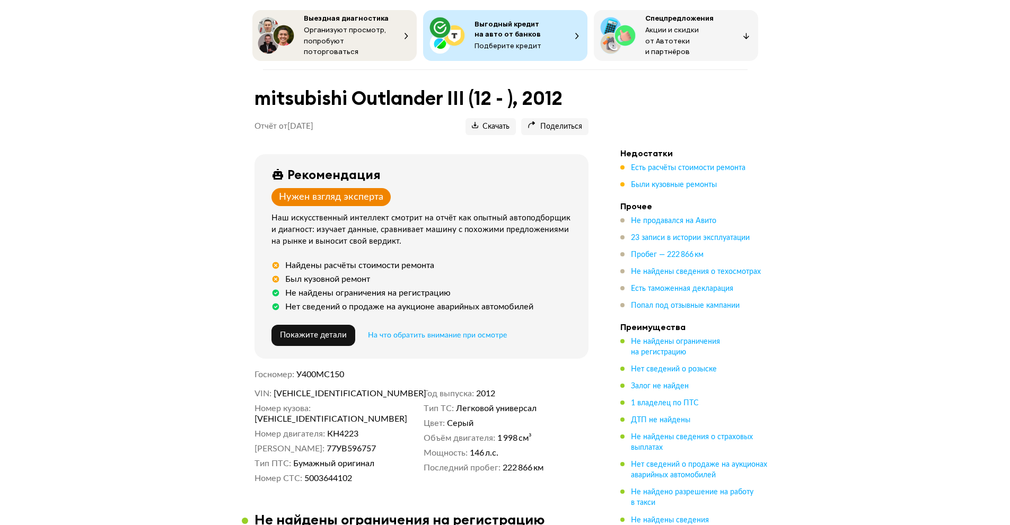
scroll to position [53, 0]
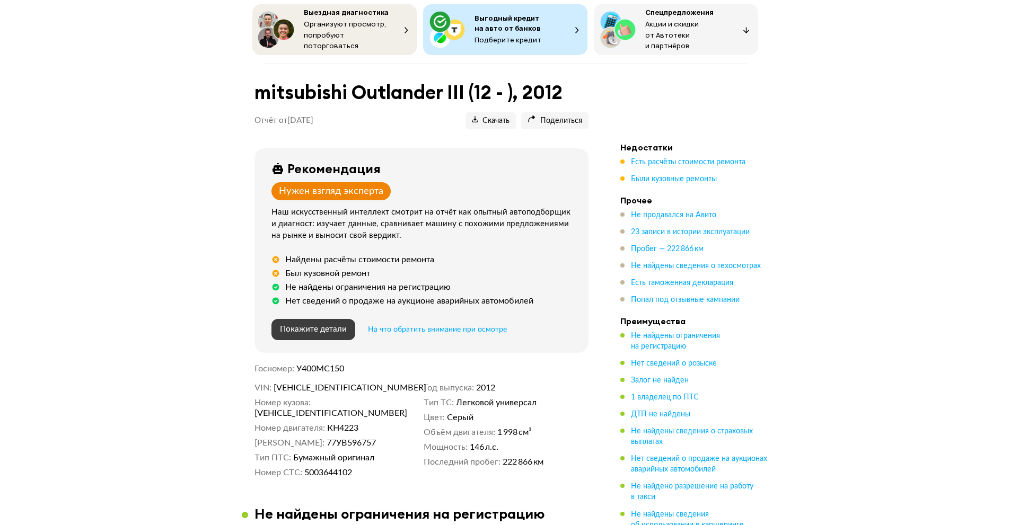
click at [341, 326] on span "Покажите детали" at bounding box center [313, 330] width 67 height 8
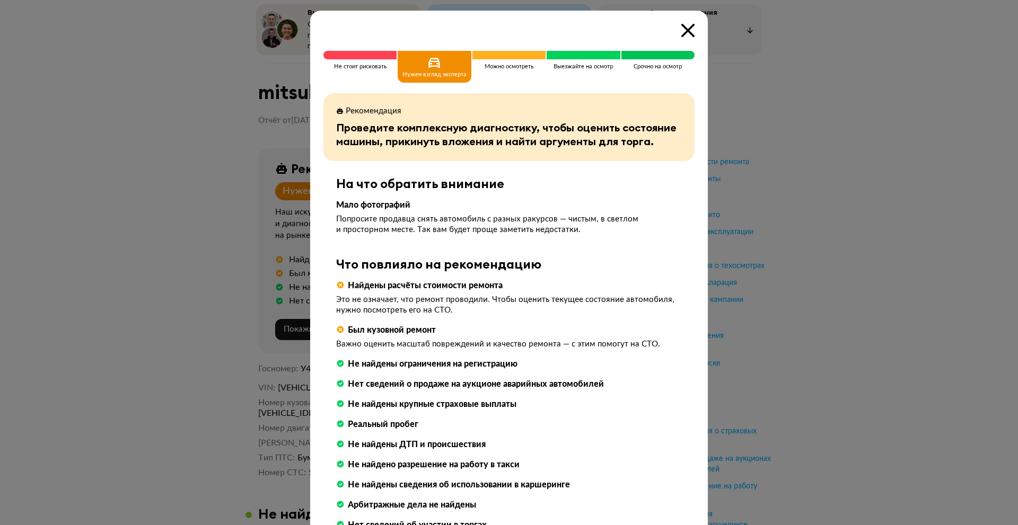
click at [917, 342] on div at bounding box center [509, 262] width 1018 height 525
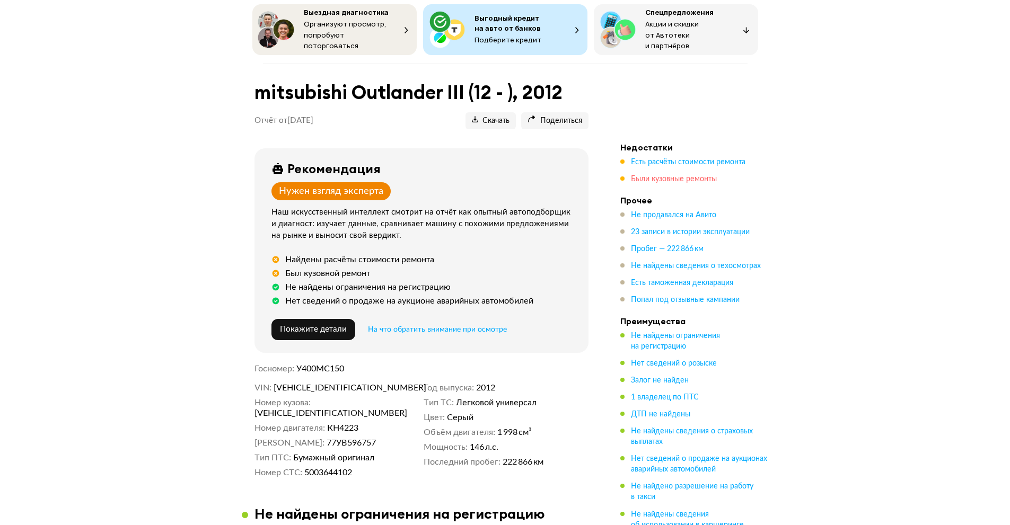
click at [663, 176] on span "Были кузовные ремонты" at bounding box center [674, 179] width 86 height 7
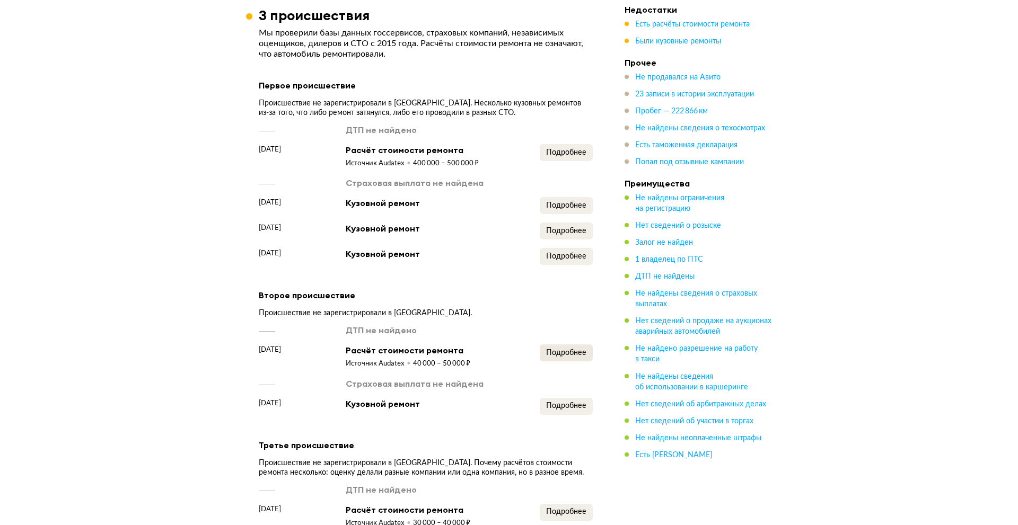
scroll to position [870, 0]
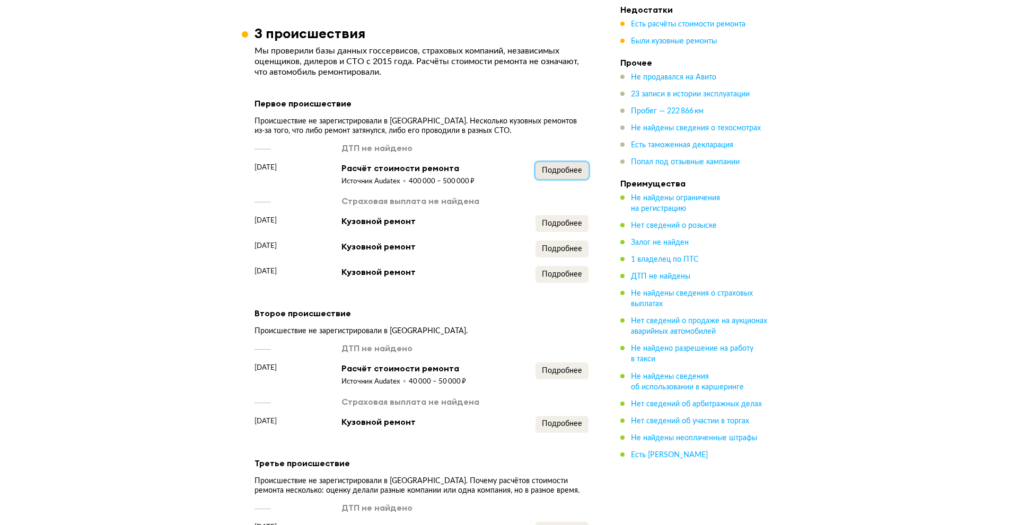
click at [551, 168] on span "Подробнее" at bounding box center [562, 170] width 40 height 7
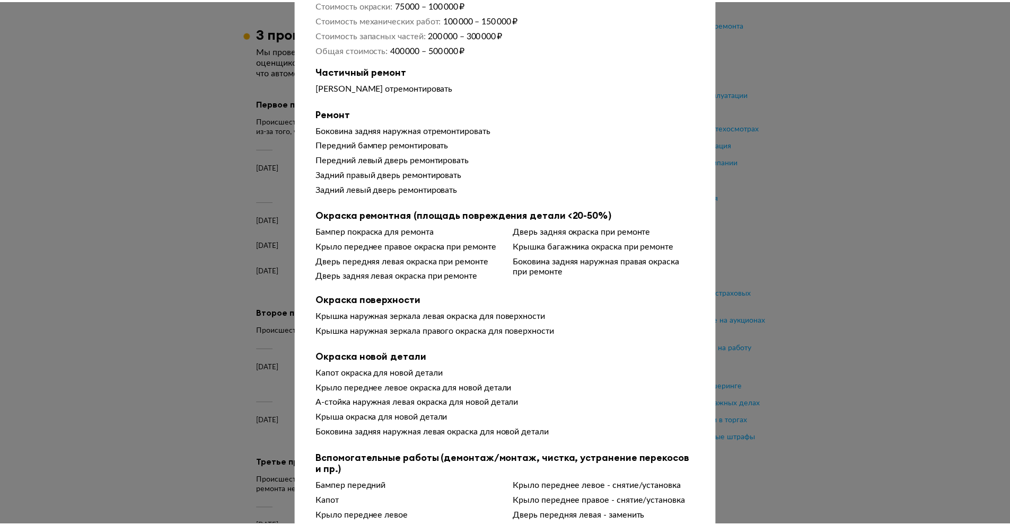
scroll to position [106, 0]
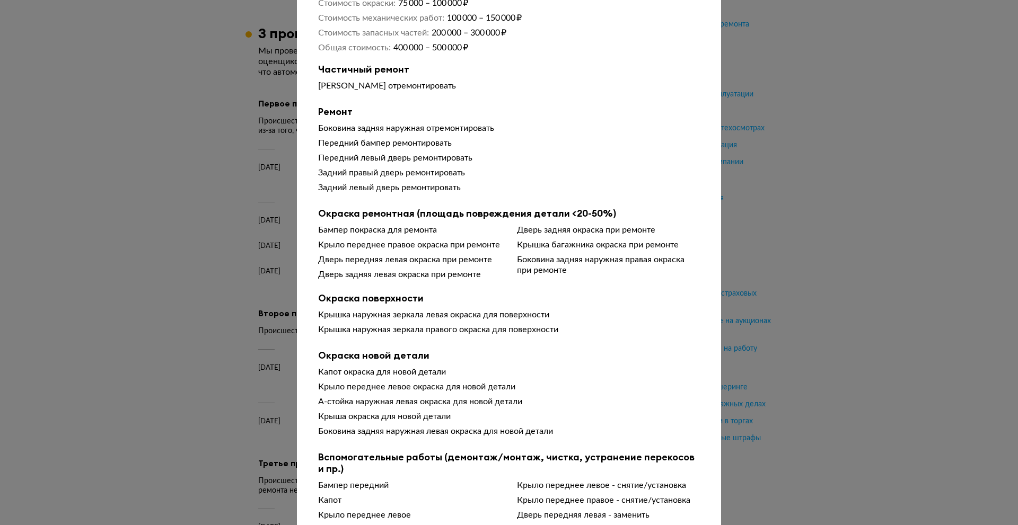
click at [950, 276] on div at bounding box center [509, 156] width 1018 height 525
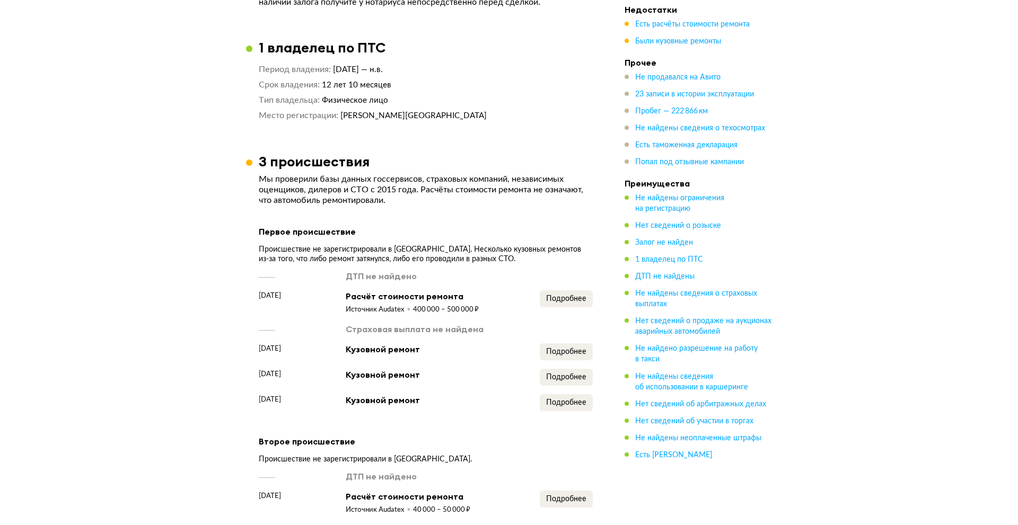
scroll to position [742, 0]
click at [563, 294] on span "Подробнее" at bounding box center [562, 297] width 40 height 7
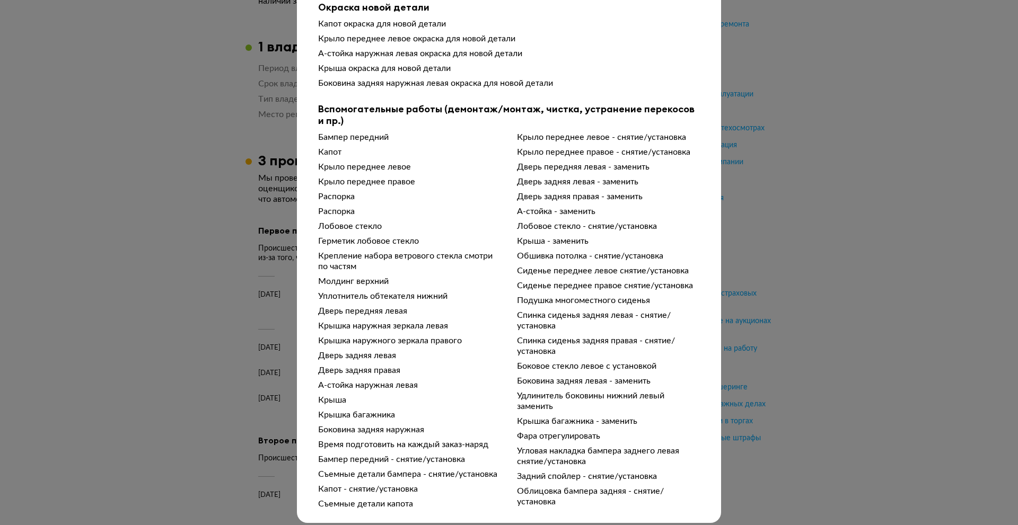
scroll to position [474, 0]
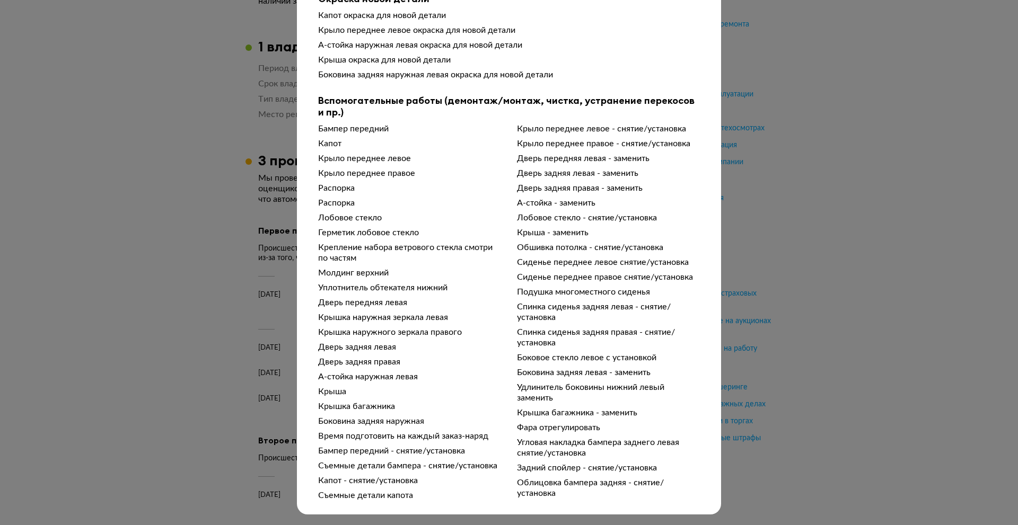
click at [865, 292] on div "Подробности расчёта Чтобы вам было проще разобраться в данных от СТО, мы обрабо…" at bounding box center [509, 262] width 1018 height 525
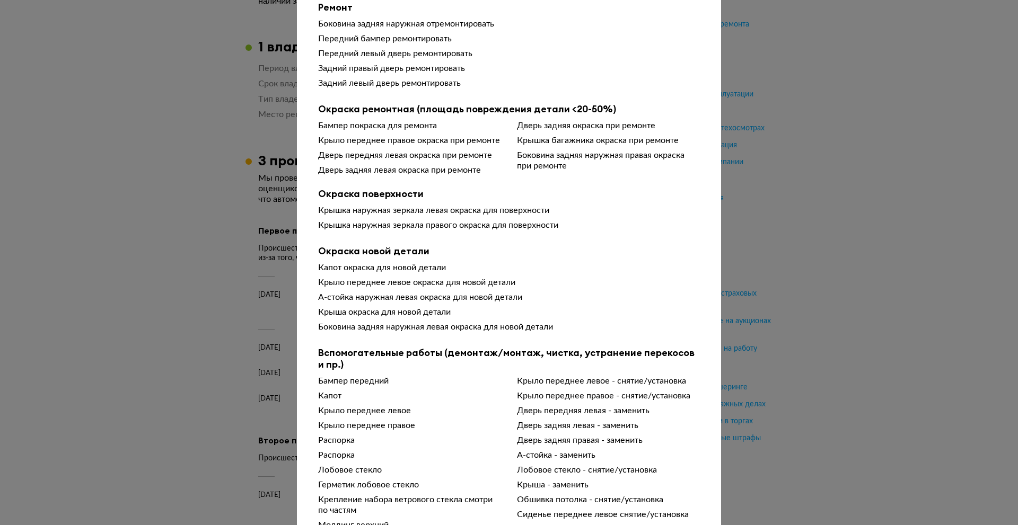
scroll to position [209, 0]
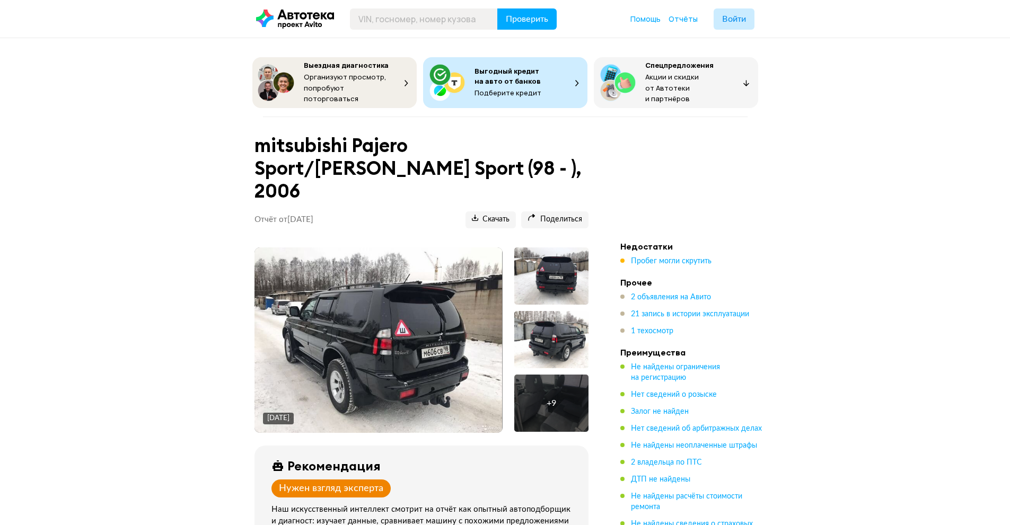
click at [473, 294] on img at bounding box center [379, 341] width 248 height 186
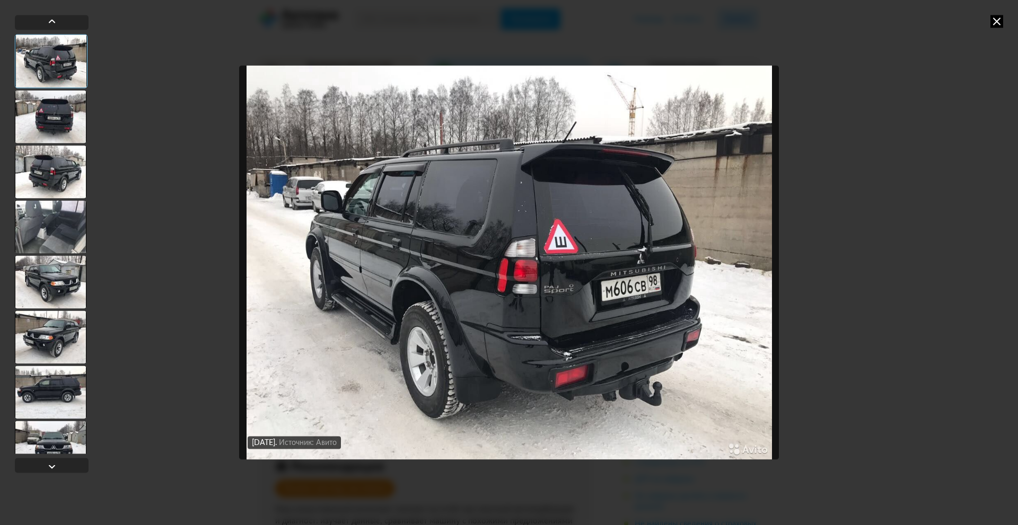
click at [37, 125] on div at bounding box center [51, 116] width 72 height 53
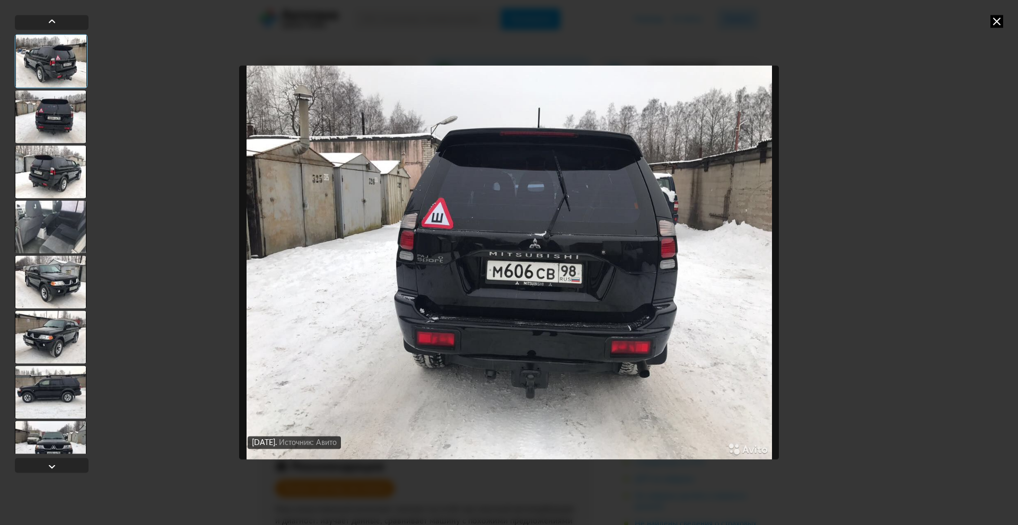
click at [55, 176] on div at bounding box center [51, 171] width 72 height 53
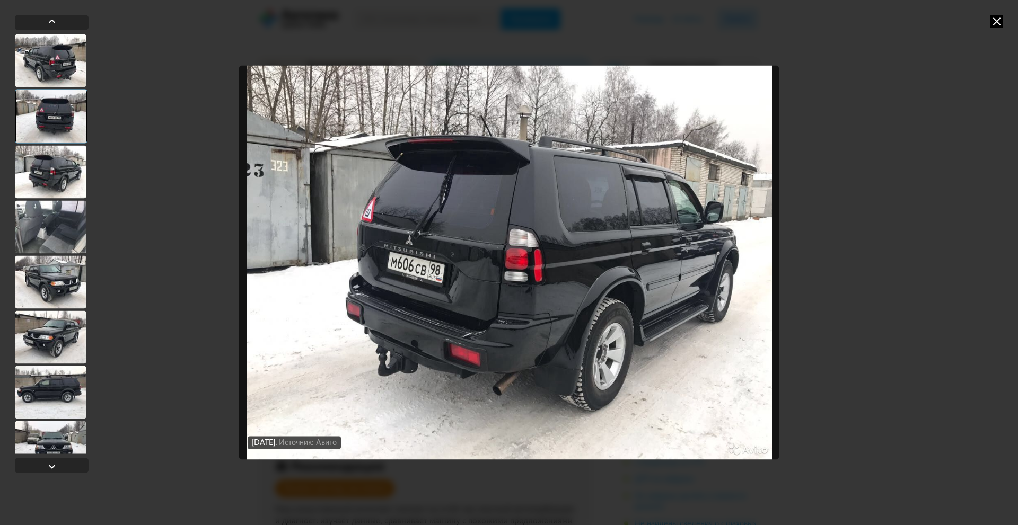
click at [62, 214] on div at bounding box center [51, 226] width 72 height 53
click at [57, 227] on div at bounding box center [51, 226] width 72 height 53
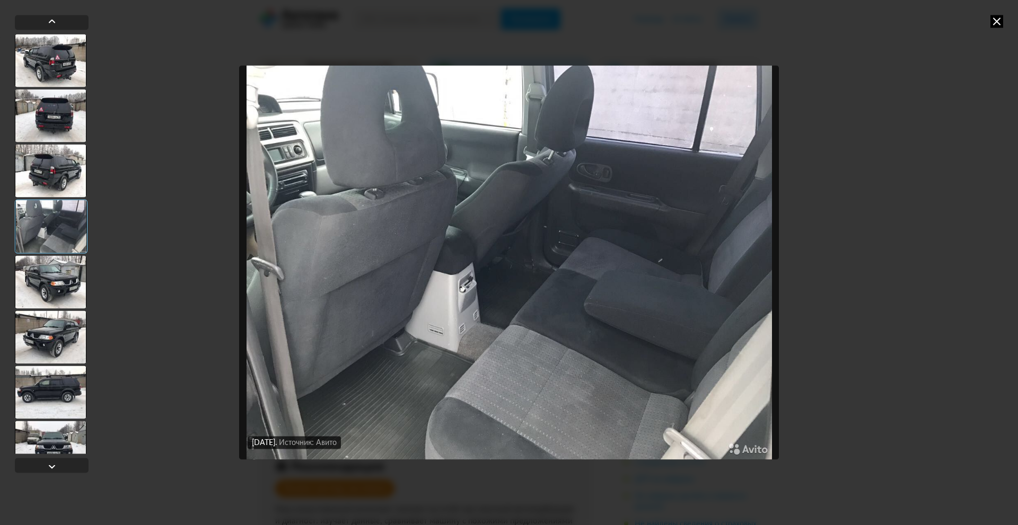
click at [55, 255] on div at bounding box center [52, 244] width 74 height 420
click at [64, 278] on div at bounding box center [51, 282] width 72 height 53
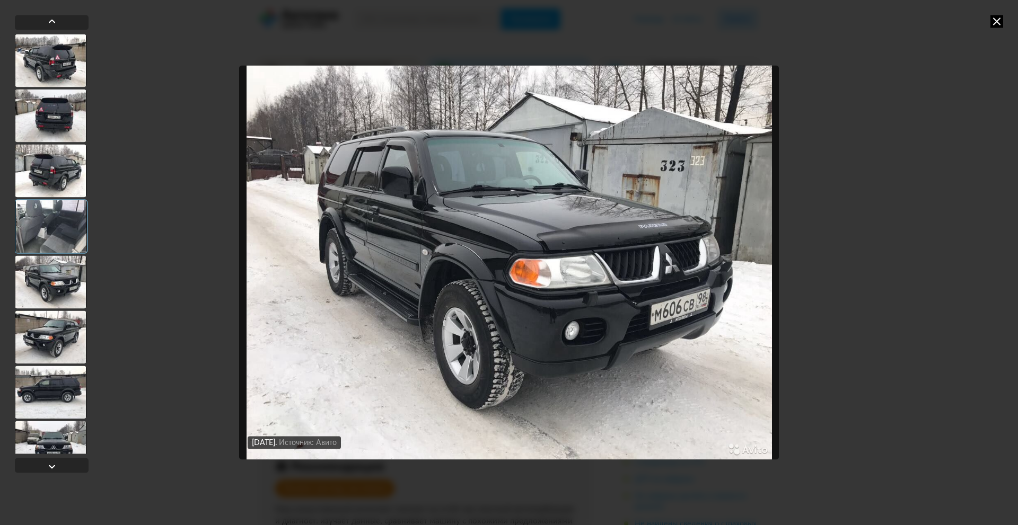
click at [66, 313] on div at bounding box center [51, 337] width 72 height 53
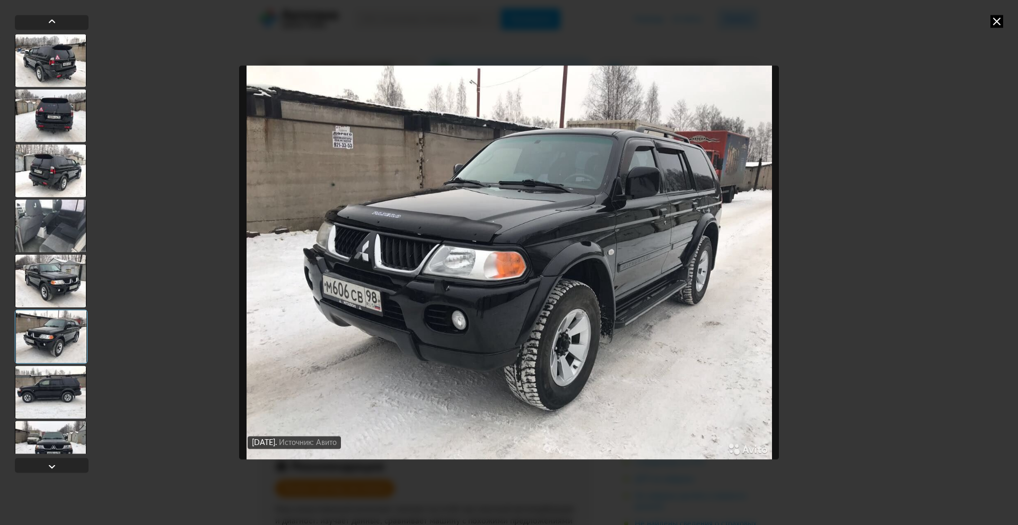
click at [67, 346] on div at bounding box center [51, 337] width 73 height 54
